Goal: Task Accomplishment & Management: Manage account settings

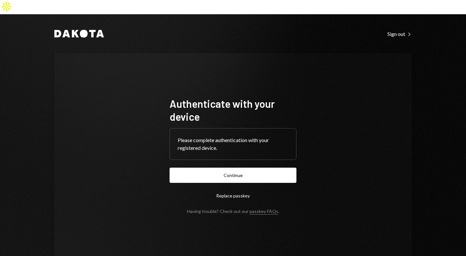
click at [231, 168] on button "Continue" at bounding box center [232, 175] width 127 height 15
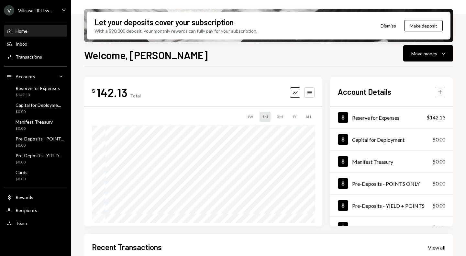
click at [63, 11] on icon "Caret Down" at bounding box center [63, 9] width 7 height 7
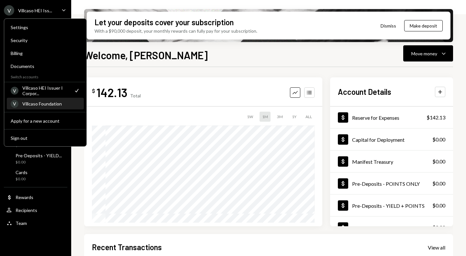
click at [49, 104] on div "Villcaso Foundation" at bounding box center [51, 103] width 58 height 5
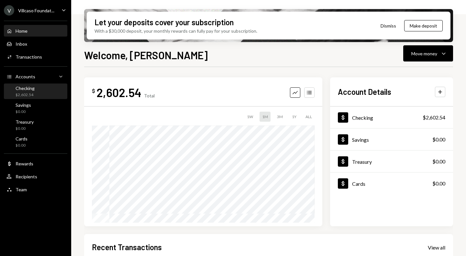
click at [49, 94] on div "Checking $2,602.54" at bounding box center [35, 91] width 58 height 12
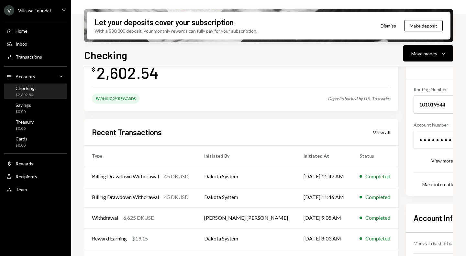
scroll to position [96, 0]
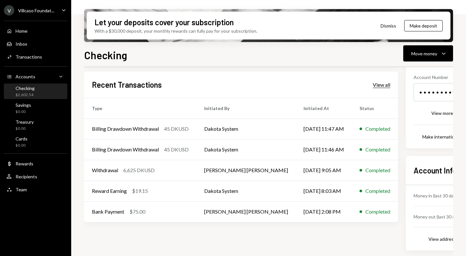
click at [373, 85] on div "View all" at bounding box center [381, 84] width 17 height 6
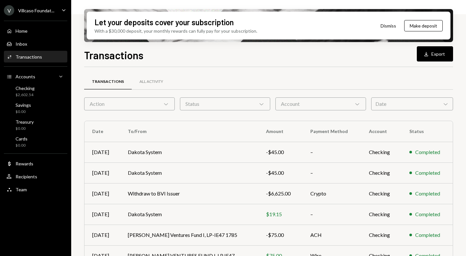
click at [169, 106] on div "Action Chevron Down" at bounding box center [129, 103] width 91 height 13
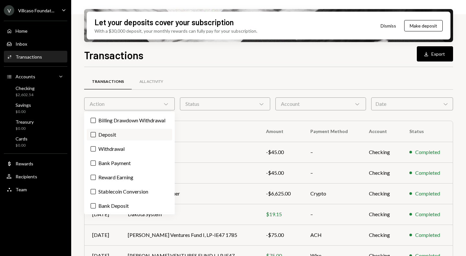
click at [119, 136] on label "Deposit" at bounding box center [129, 135] width 85 height 12
click at [96, 136] on button "Deposit" at bounding box center [93, 134] width 5 height 5
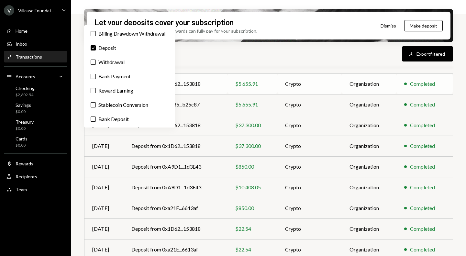
scroll to position [88, 0]
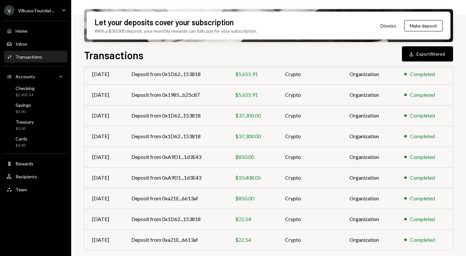
click at [204, 60] on div "Transactions Download Export filtered" at bounding box center [268, 54] width 369 height 14
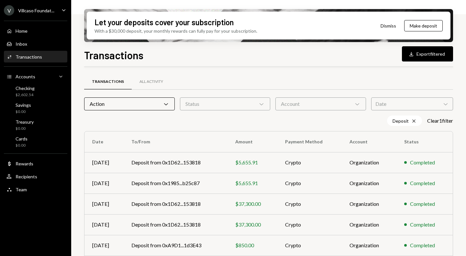
scroll to position [88, 0]
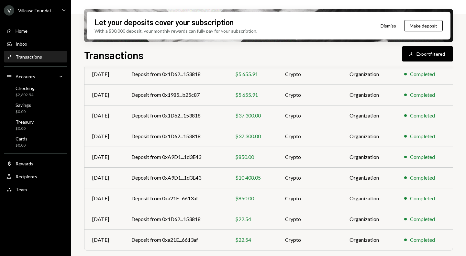
click at [252, 54] on div "Transactions Download Export filtered" at bounding box center [268, 54] width 369 height 14
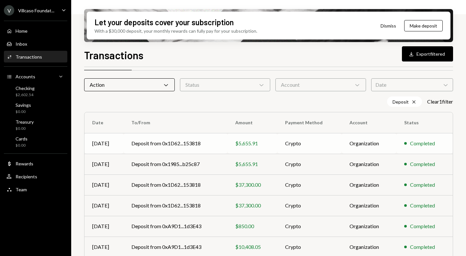
scroll to position [0, 0]
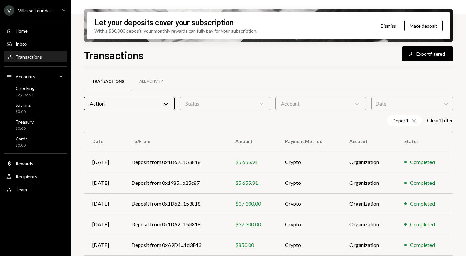
click at [166, 103] on icon "Chevron Down" at bounding box center [166, 103] width 6 height 6
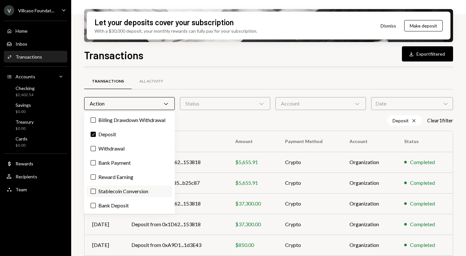
click at [112, 191] on label "Stablecoin Conversion" at bounding box center [129, 191] width 85 height 12
click at [96, 191] on button "Stablecoin Conversion" at bounding box center [93, 191] width 5 height 5
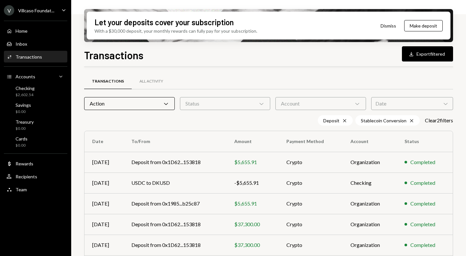
click at [195, 123] on div "Deposit Cross Stablecoin Conversion Cross Clear 2 filter s" at bounding box center [268, 120] width 369 height 10
click at [409, 120] on icon "Cross" at bounding box center [411, 120] width 5 height 5
click at [408, 120] on div "Deposit Cross" at bounding box center [404, 120] width 35 height 10
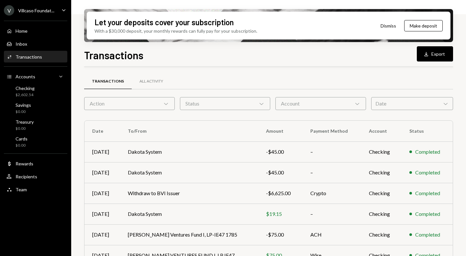
click at [172, 104] on div "Action Chevron Down" at bounding box center [129, 103] width 91 height 13
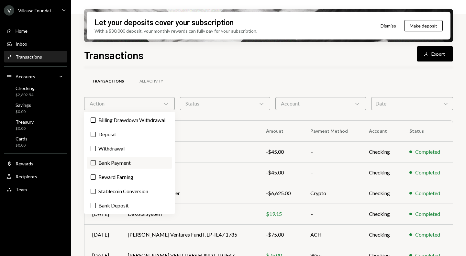
click at [125, 164] on label "Bank Payment" at bounding box center [129, 163] width 85 height 12
click at [96, 164] on button "Bank Payment" at bounding box center [93, 162] width 5 height 5
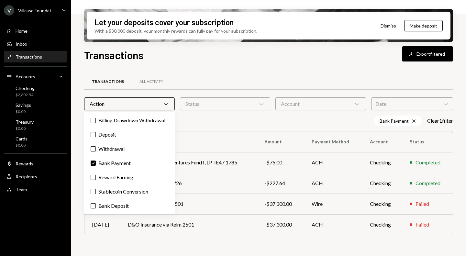
scroll to position [0, 0]
click at [187, 117] on div "Bank Payment Cross Clear 1 filter" at bounding box center [268, 120] width 369 height 10
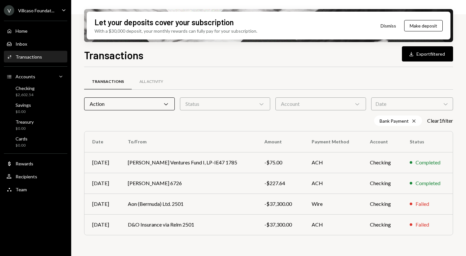
click at [171, 106] on div "Action Chevron Down" at bounding box center [129, 103] width 91 height 13
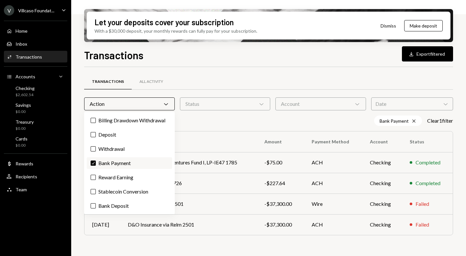
click at [93, 161] on button "Check" at bounding box center [93, 162] width 5 height 5
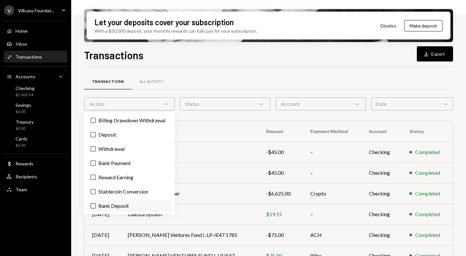
click at [95, 207] on button "Bank Deposit" at bounding box center [93, 205] width 5 height 5
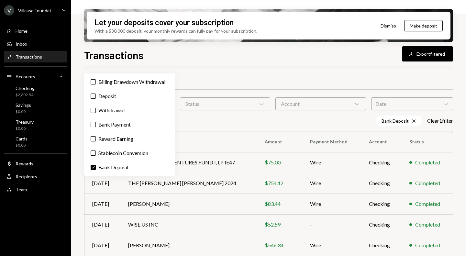
scroll to position [47, 0]
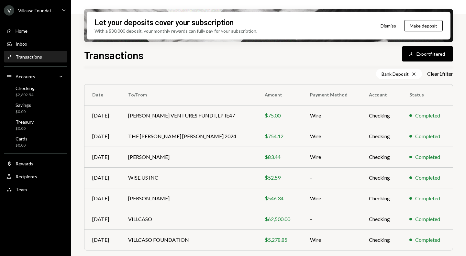
click at [74, 223] on div "Let your deposits cover your subscription With a $30,000 deposit, your monthly …" at bounding box center [268, 128] width 395 height 256
